Goal: Download file/media

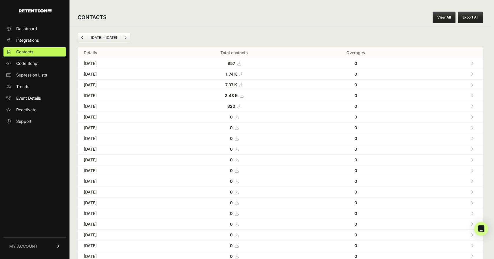
click at [472, 74] on icon at bounding box center [472, 74] width 3 height 4
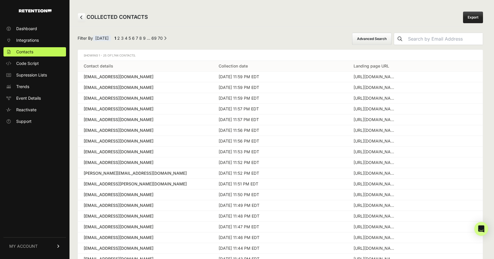
click at [476, 20] on link "Export" at bounding box center [473, 18] width 20 height 12
click at [83, 19] on link at bounding box center [82, 17] width 8 height 9
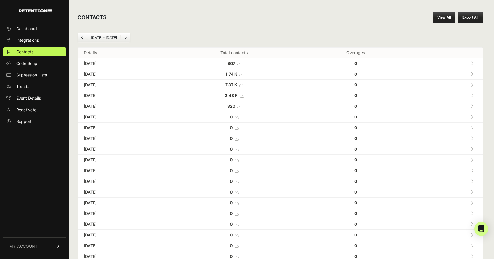
click at [243, 84] on icon at bounding box center [241, 85] width 3 height 4
click at [244, 96] on icon at bounding box center [241, 96] width 3 height 4
